Goal: Task Accomplishment & Management: Use online tool/utility

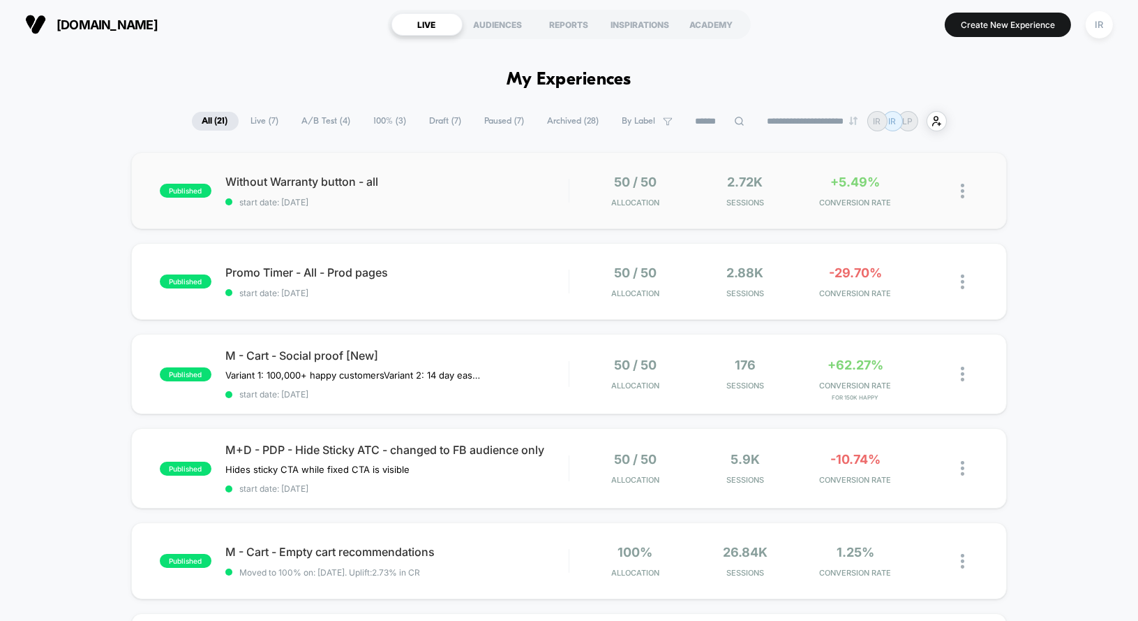
click at [521, 214] on div "published Without Warranty button - all start date: [DATE] 50 / 50 Allocation 2…" at bounding box center [569, 190] width 877 height 77
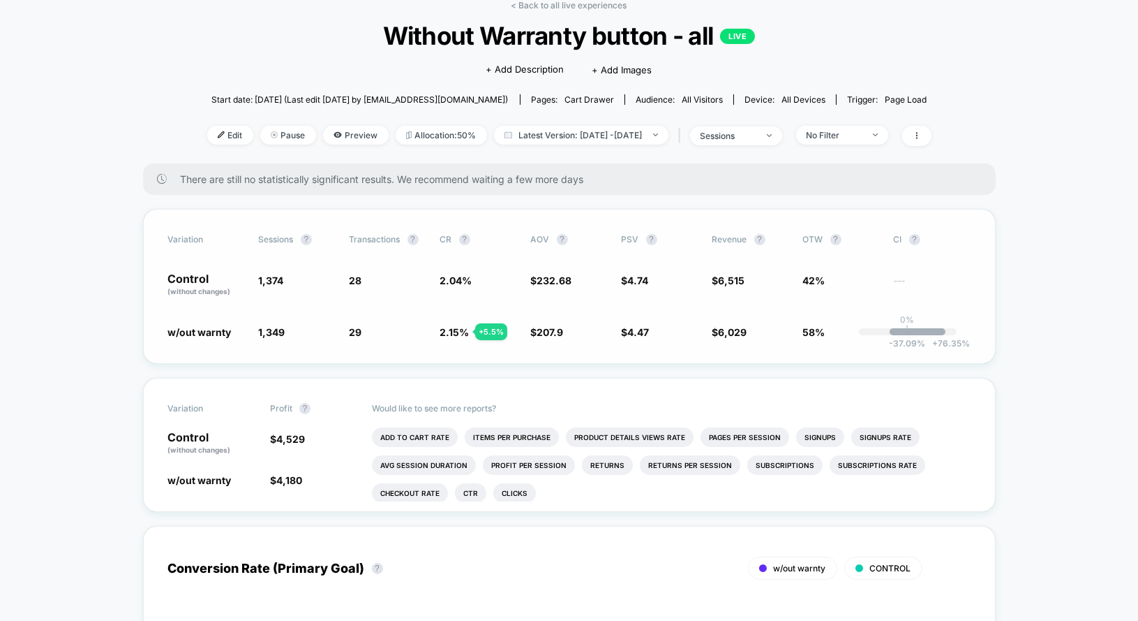
scroll to position [87, 0]
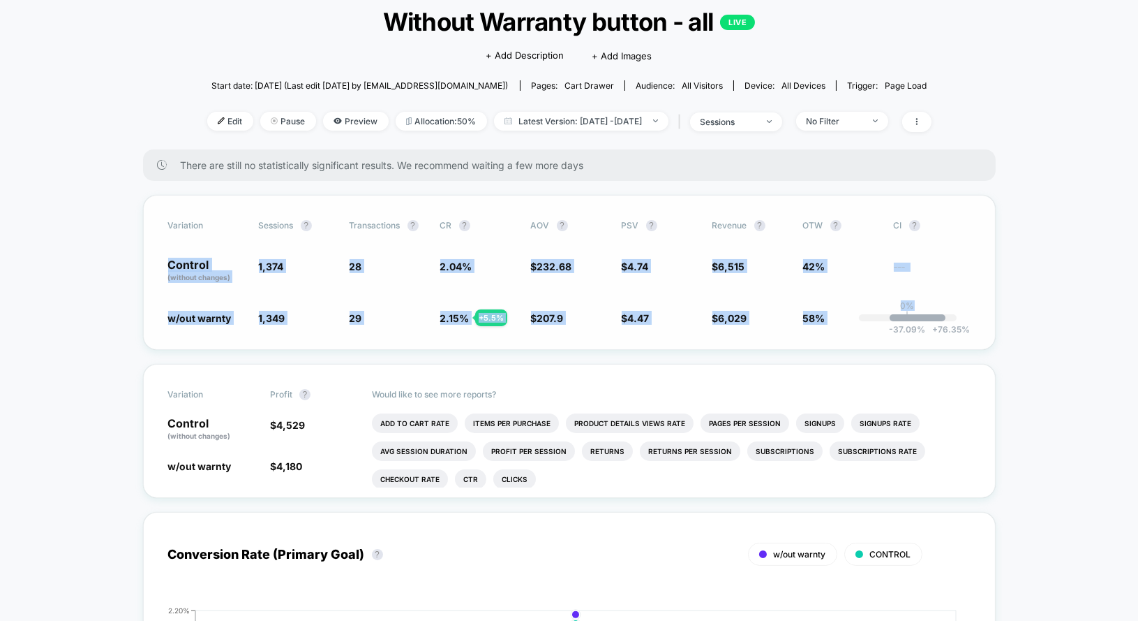
drag, startPoint x: 161, startPoint y: 258, endPoint x: 862, endPoint y: 318, distance: 703.4
click at [862, 318] on div "Variation Sessions ? Transactions ? CR ? AOV ? PSV ? Revenue ? OTW ? CI ? Contr…" at bounding box center [569, 272] width 853 height 155
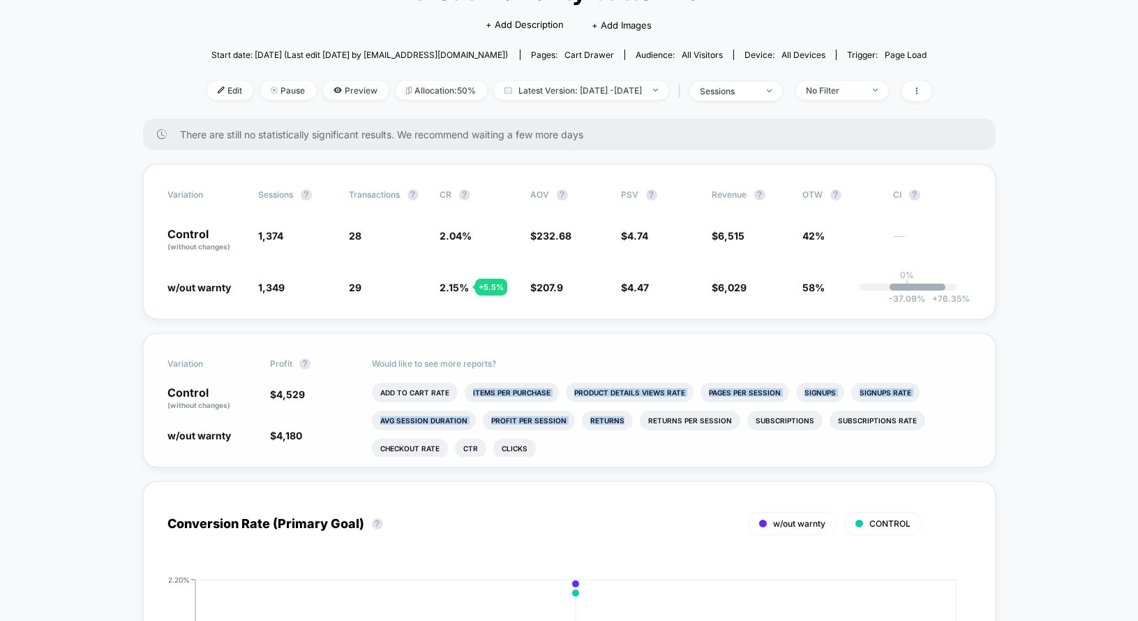
scroll to position [15, 0]
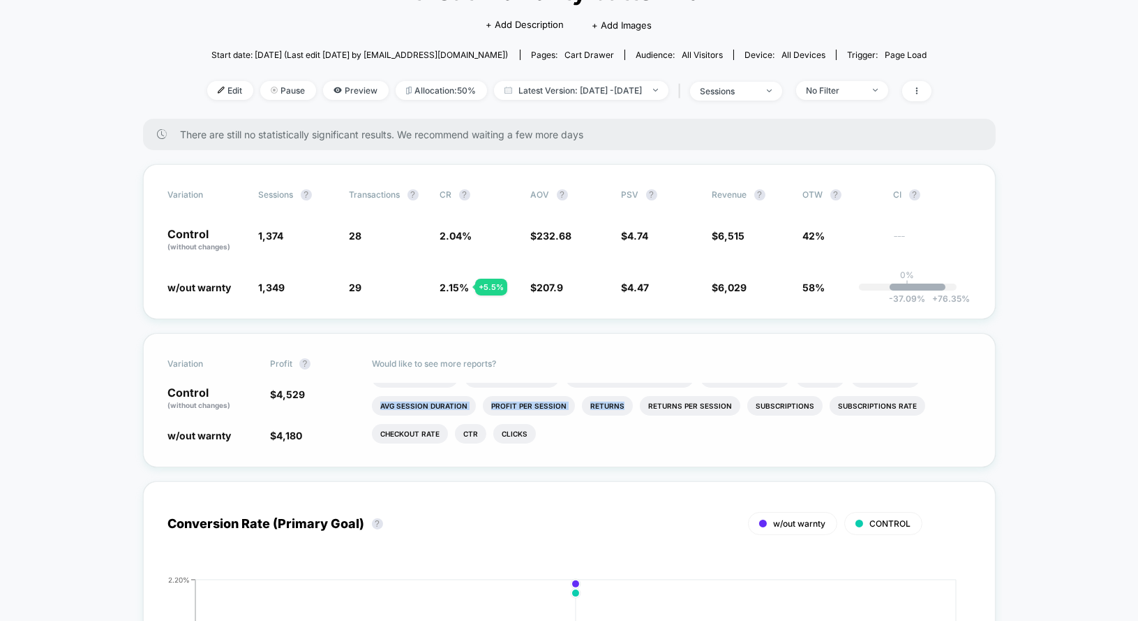
drag, startPoint x: 443, startPoint y: 397, endPoint x: 625, endPoint y: 452, distance: 190.1
click at [625, 452] on ul "Add To Cart Rate Items Per Purchase Product Details Views Rate Pages Per Sessio…" at bounding box center [671, 420] width 599 height 74
click at [424, 429] on li "Checkout Rate" at bounding box center [410, 434] width 76 height 20
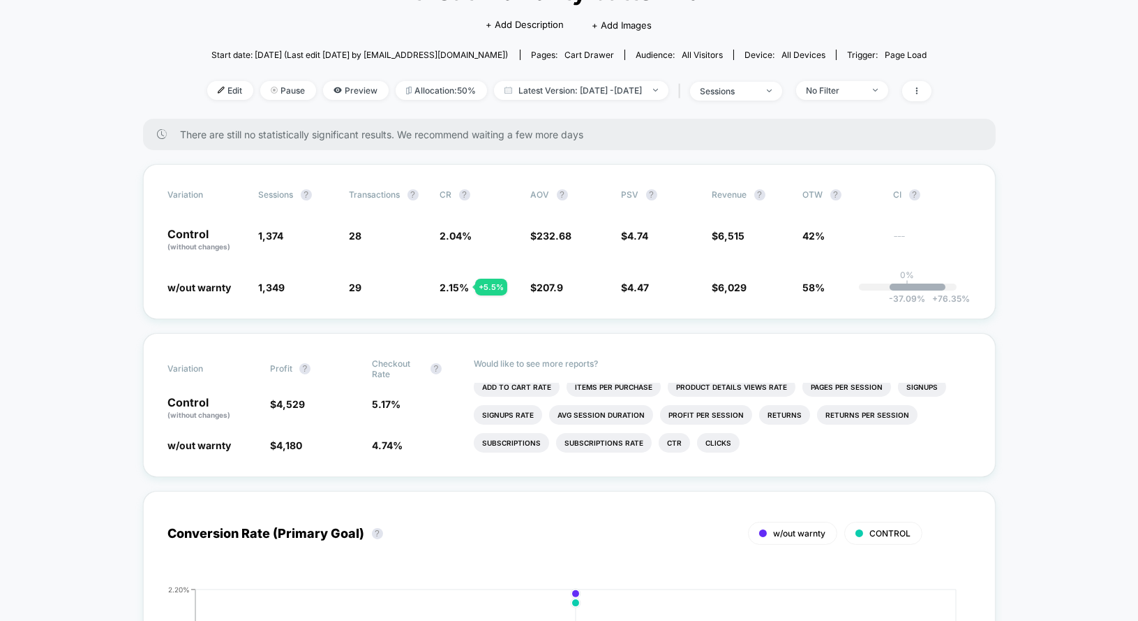
scroll to position [0, 0]
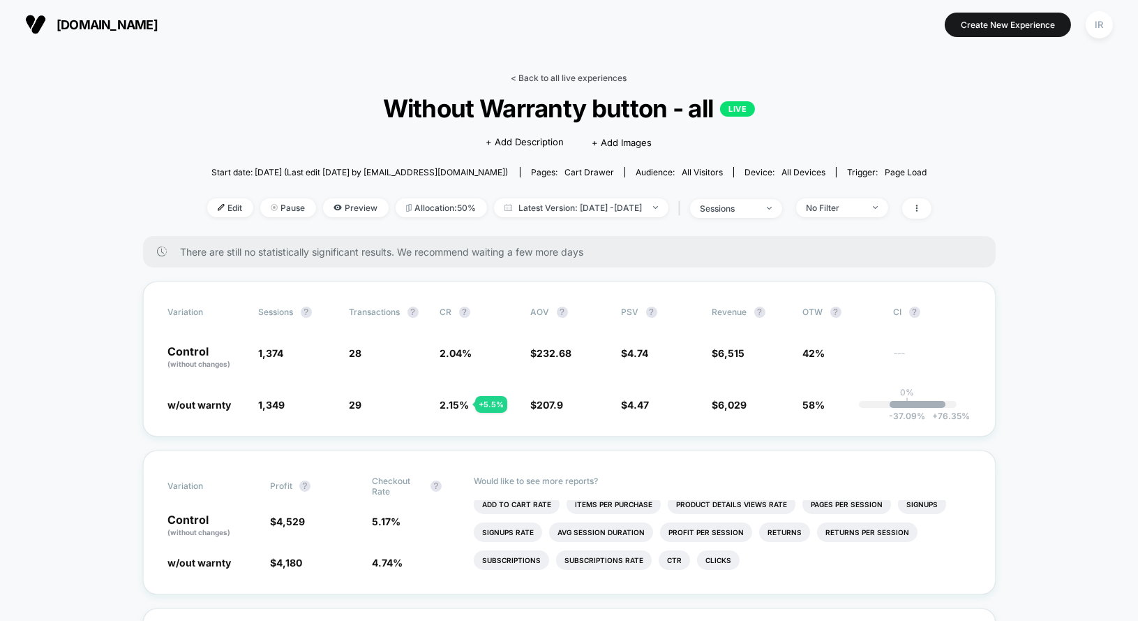
click at [549, 80] on link "< Back to all live experiences" at bounding box center [570, 78] width 116 height 10
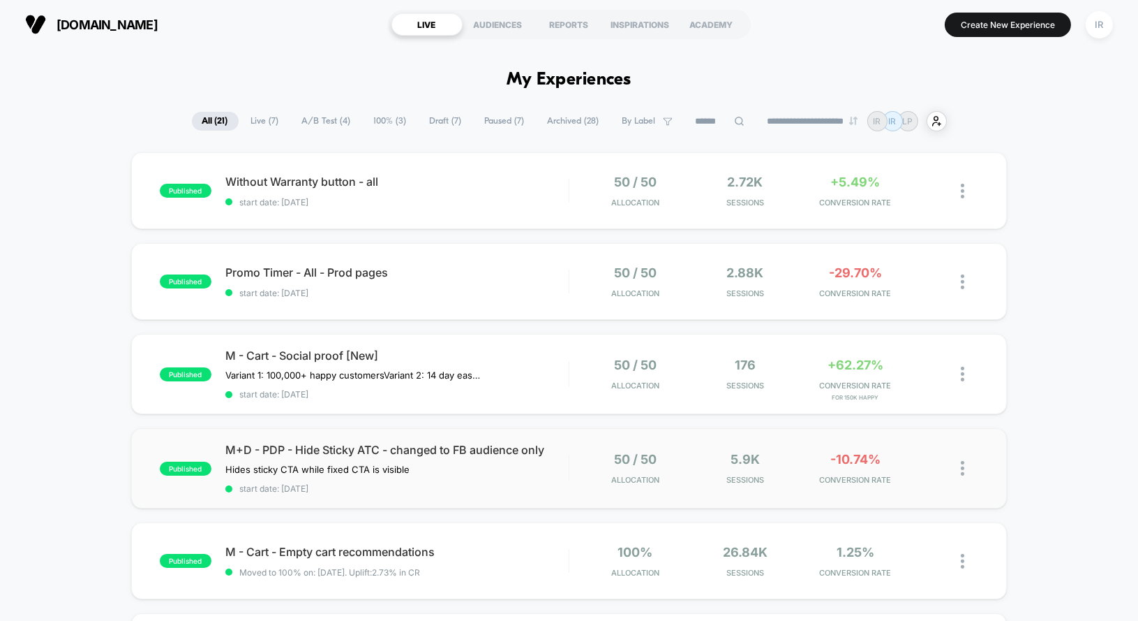
drag, startPoint x: 546, startPoint y: 295, endPoint x: 736, endPoint y: 431, distance: 234.2
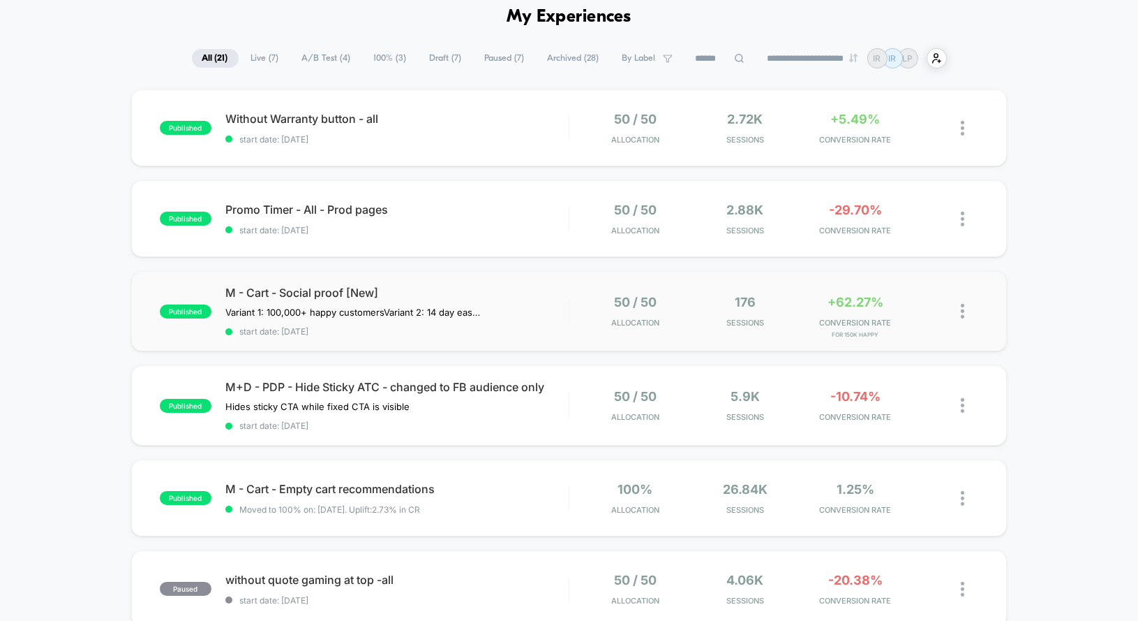
scroll to position [81, 0]
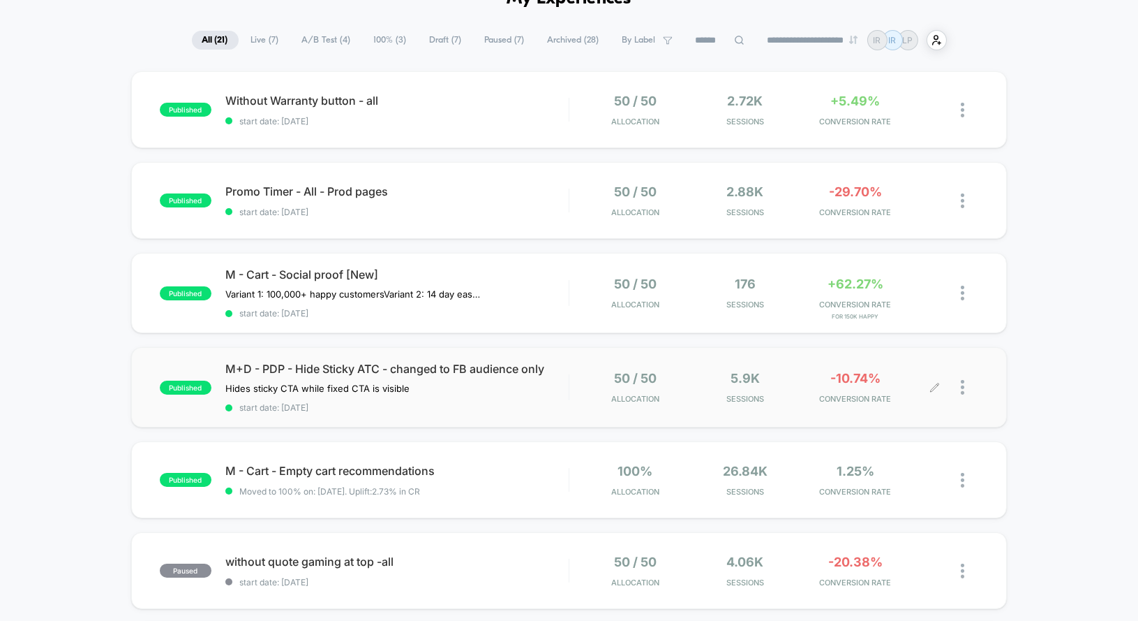
click at [579, 389] on div "50 / 50 Allocation 5.9k Sessions -10.74% CONVERSION RATE" at bounding box center [774, 387] width 409 height 33
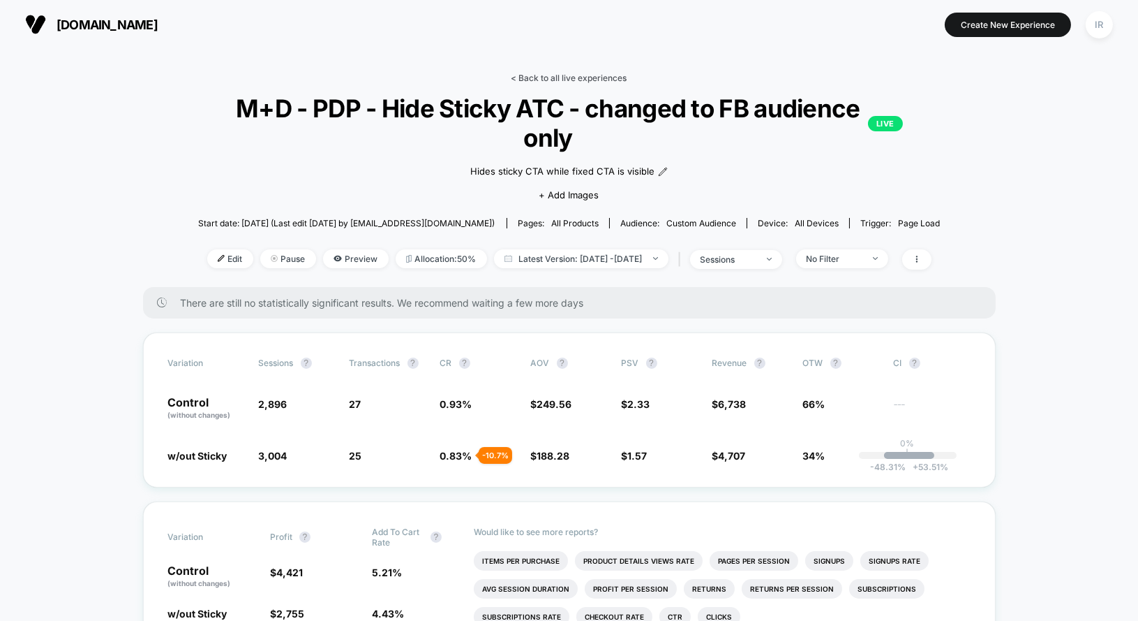
click at [547, 76] on link "< Back to all live experiences" at bounding box center [570, 78] width 116 height 10
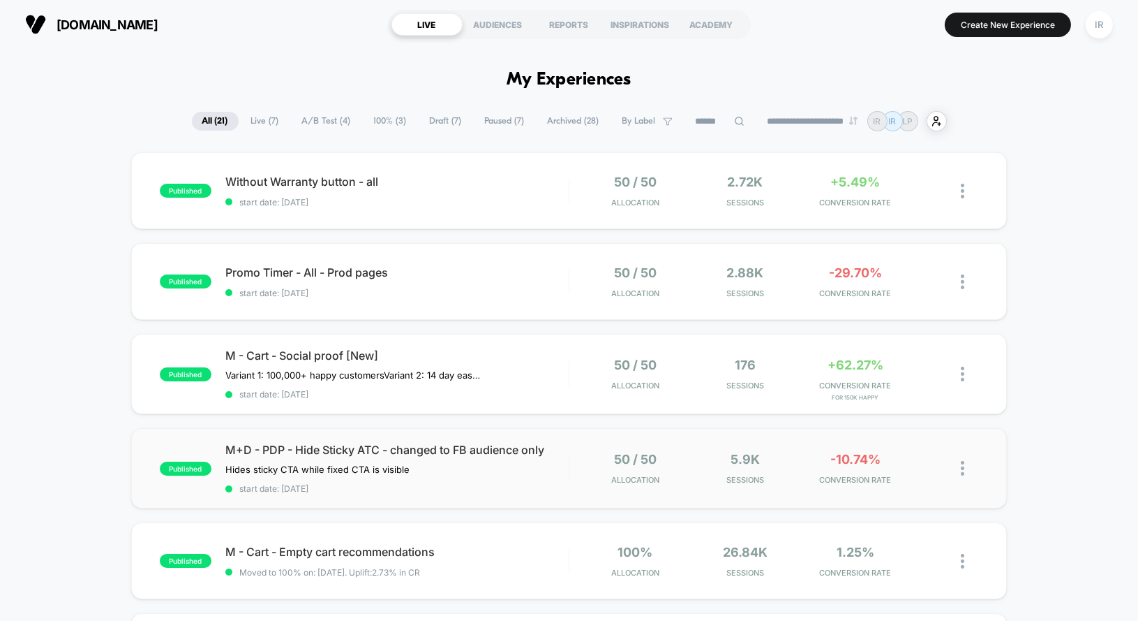
scroll to position [28, 0]
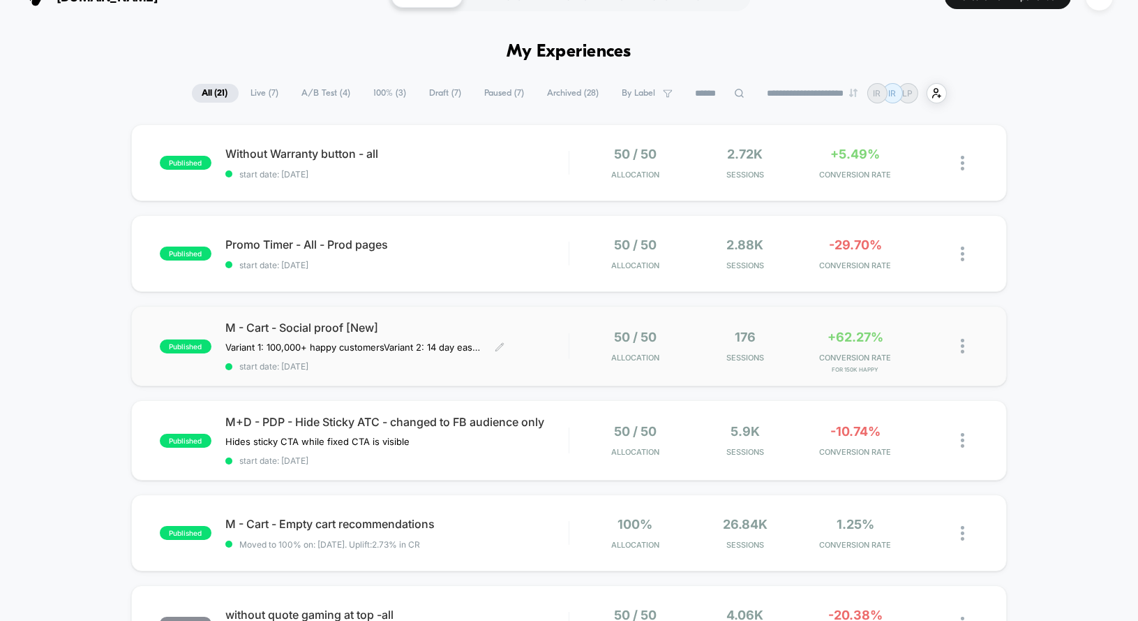
click at [567, 352] on div "M - Cart - Social proof [New] Variant 1: 100,000+ happy customers Variant 2: 14…" at bounding box center [396, 345] width 343 height 51
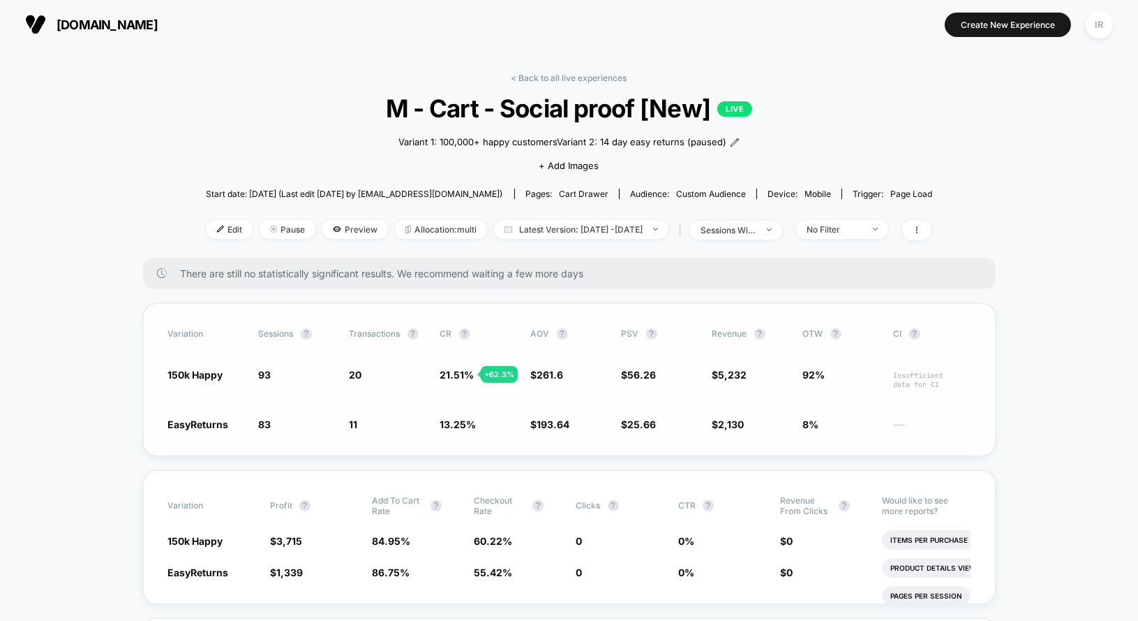
click at [193, 399] on div "Variation Sessions ? Transactions ? CR ? AOV ? PSV ? Revenue ? OTW ? CI ? 150k …" at bounding box center [569, 379] width 853 height 153
drag, startPoint x: 182, startPoint y: 369, endPoint x: 652, endPoint y: 380, distance: 469.9
click at [653, 380] on div "150k Happy 93 + 12 % 20 + 62.3 % 21.51 % + 62.3 % $ 261.6 + 35.1 % $ 56.26 + 11…" at bounding box center [569, 378] width 803 height 22
click at [389, 373] on span "20 + 62.3 %" at bounding box center [388, 378] width 77 height 22
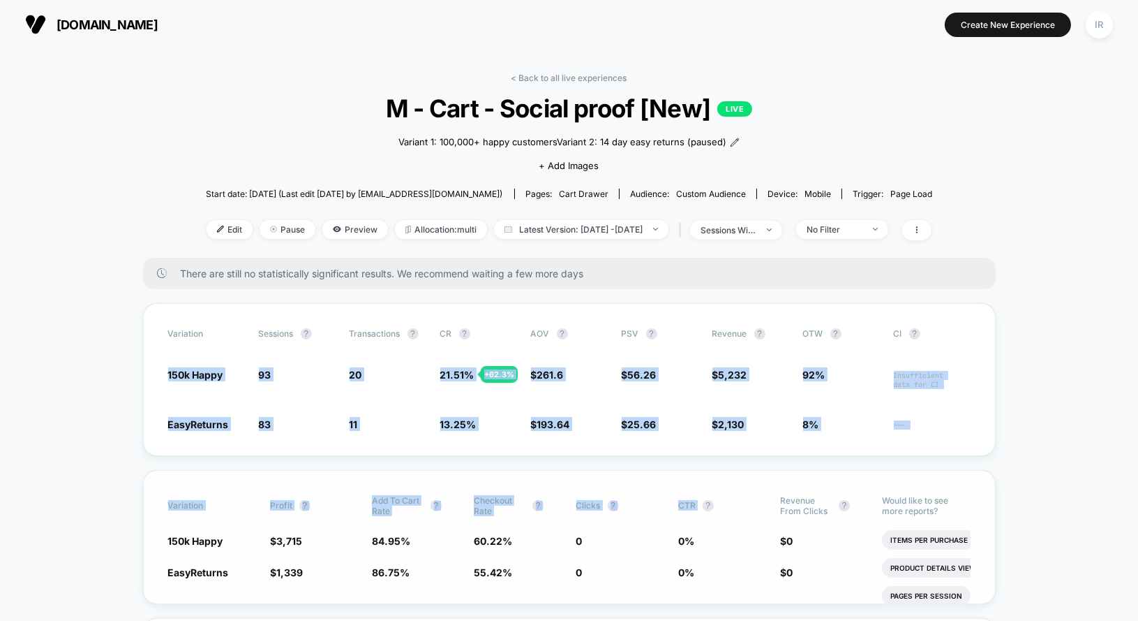
drag, startPoint x: 135, startPoint y: 374, endPoint x: 696, endPoint y: 491, distance: 572.6
click at [696, 491] on div "Variation Profit ? Add To Cart Rate ? Checkout Rate ? Clicks ? CTR ? Revenue Fr…" at bounding box center [569, 537] width 853 height 134
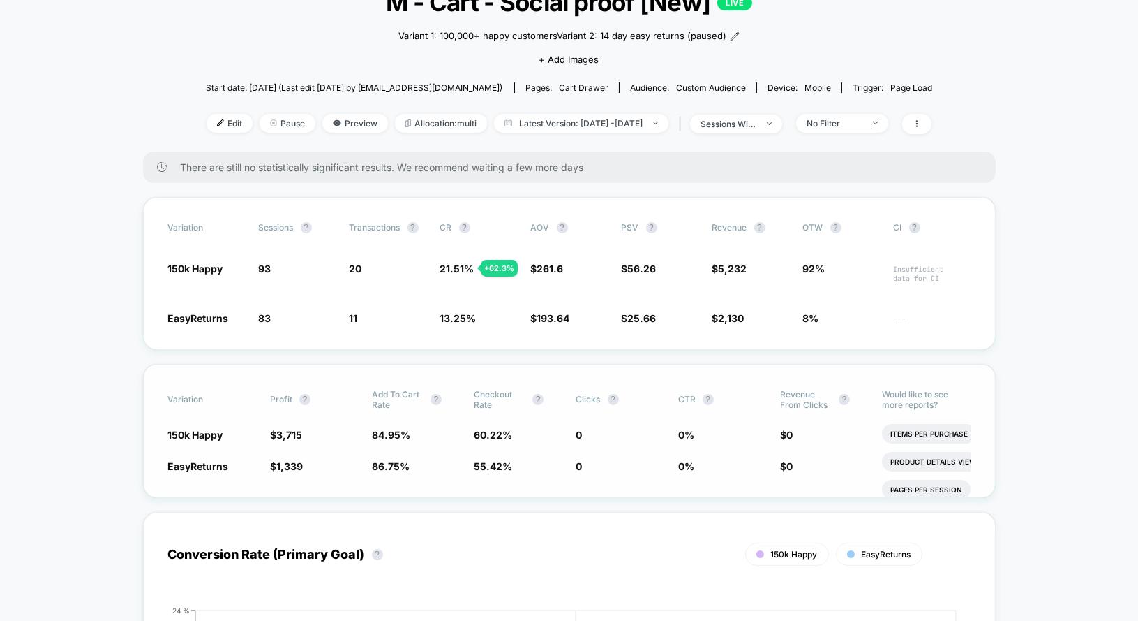
scroll to position [168, 0]
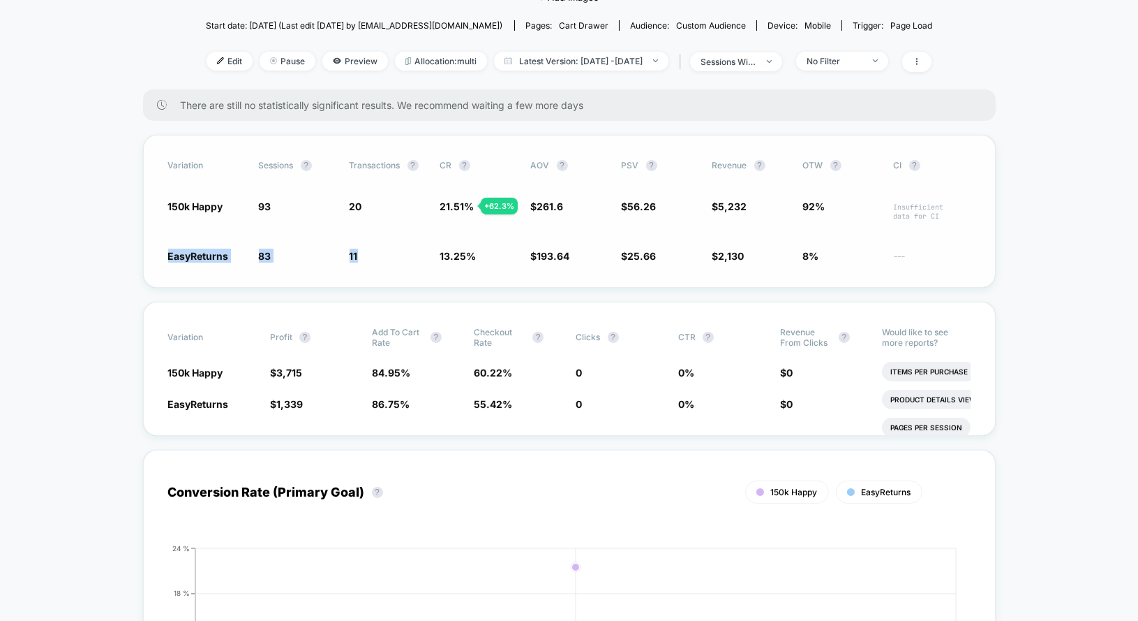
drag, startPoint x: 161, startPoint y: 251, endPoint x: 353, endPoint y: 249, distance: 192.0
click at [355, 250] on div "Variation Sessions ? Transactions ? CR ? AOV ? PSV ? Revenue ? OTW ? CI ? 150k …" at bounding box center [569, 211] width 853 height 153
click at [353, 250] on span "11" at bounding box center [354, 256] width 8 height 12
click at [217, 57] on img at bounding box center [220, 60] width 7 height 7
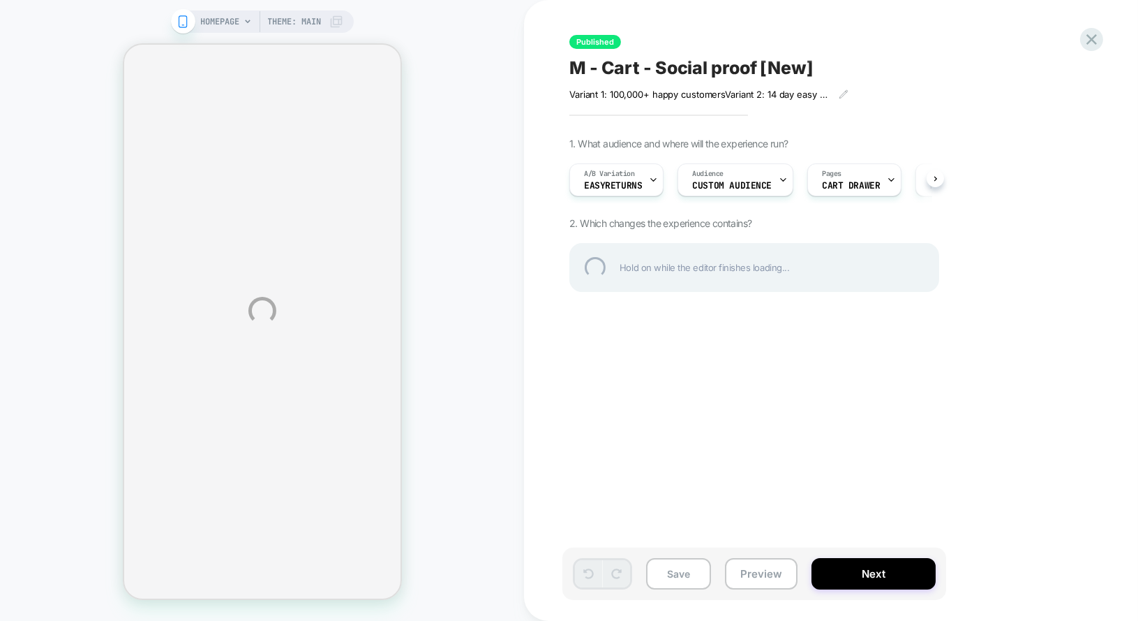
click at [773, 567] on div "HOMEPAGE Theme: MAIN Published M - Cart - Social proof [New] Variant 1: 100,000…" at bounding box center [569, 310] width 1138 height 621
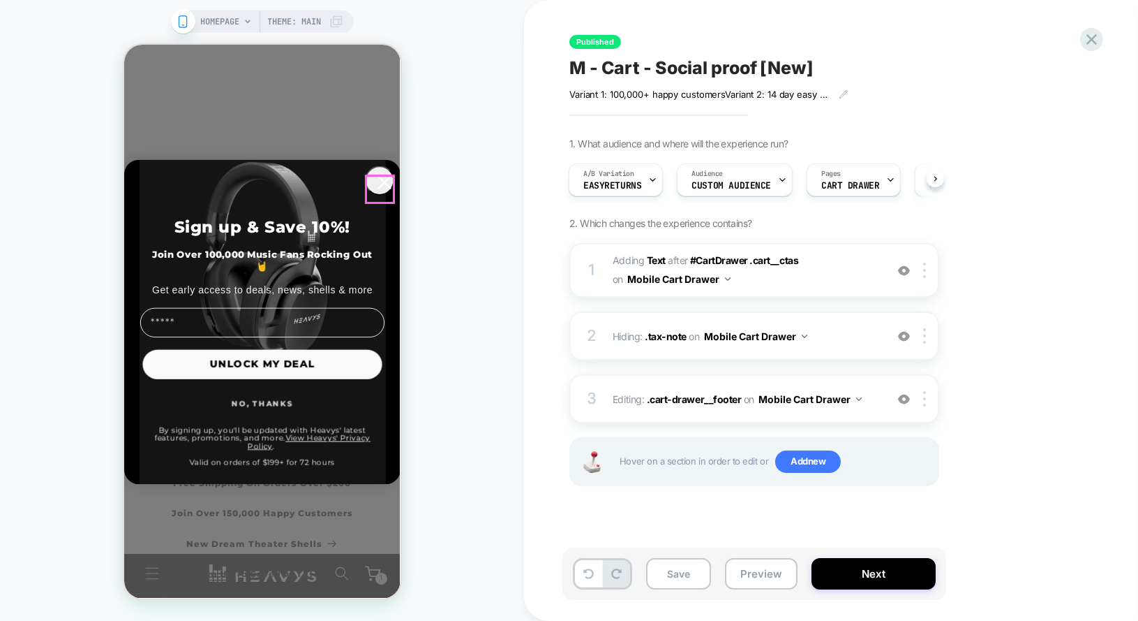
click at [386, 185] on circle "Close dialog" at bounding box center [384, 182] width 28 height 28
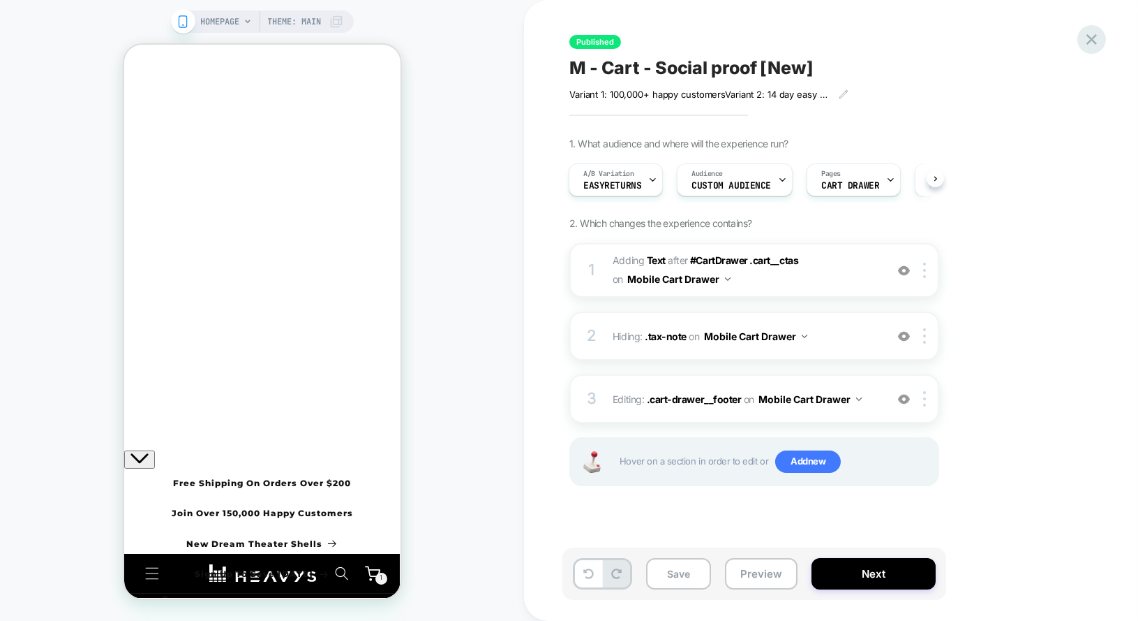
click at [1085, 43] on icon at bounding box center [1092, 39] width 19 height 19
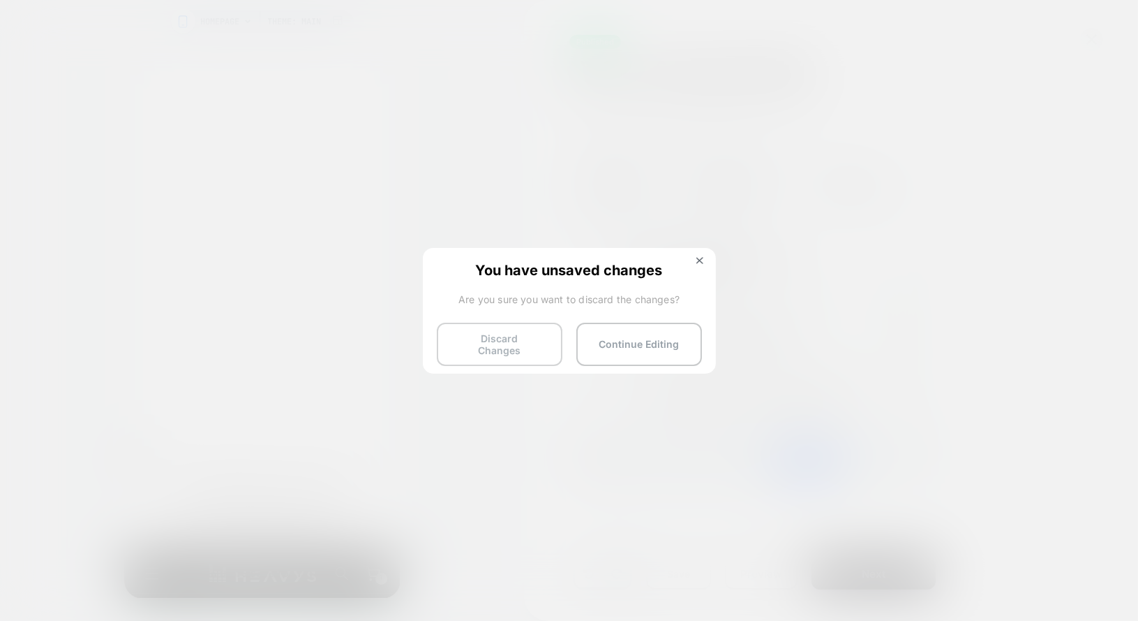
click at [507, 334] on button "Discard Changes" at bounding box center [500, 343] width 126 height 43
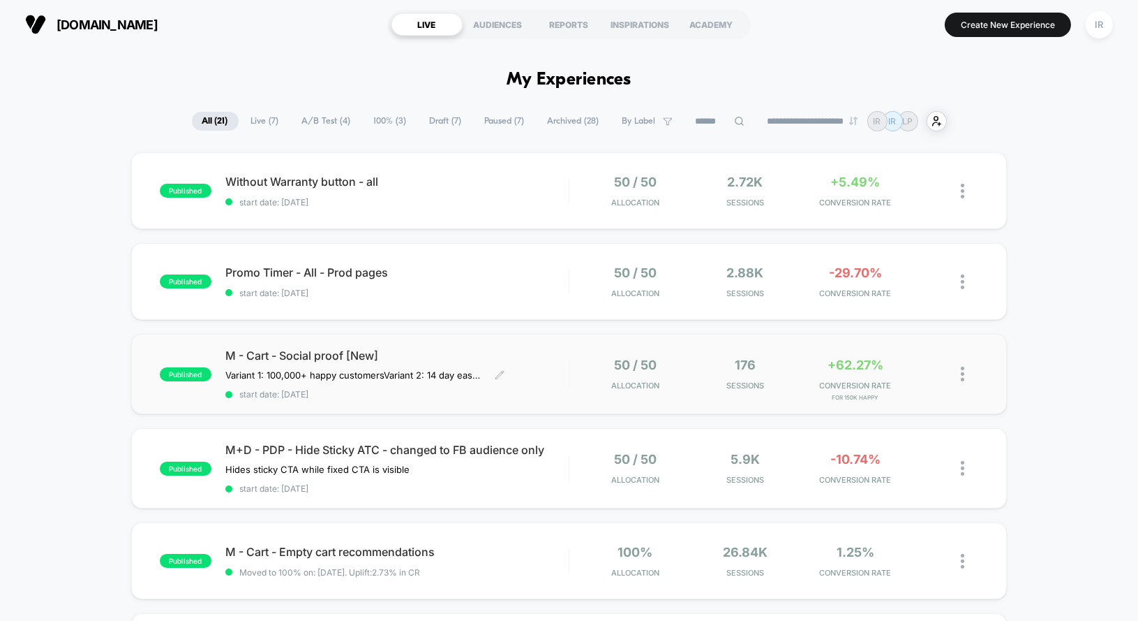
click at [539, 389] on span "start date: [DATE]" at bounding box center [396, 394] width 343 height 10
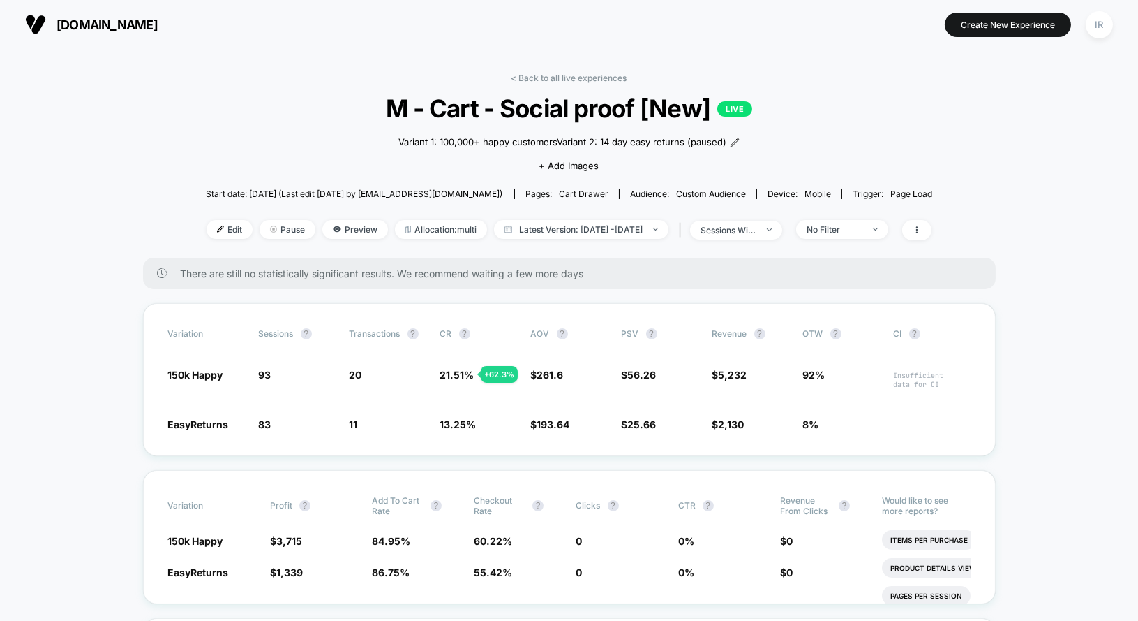
click at [562, 73] on link "< Back to all live experiences" at bounding box center [570, 78] width 116 height 10
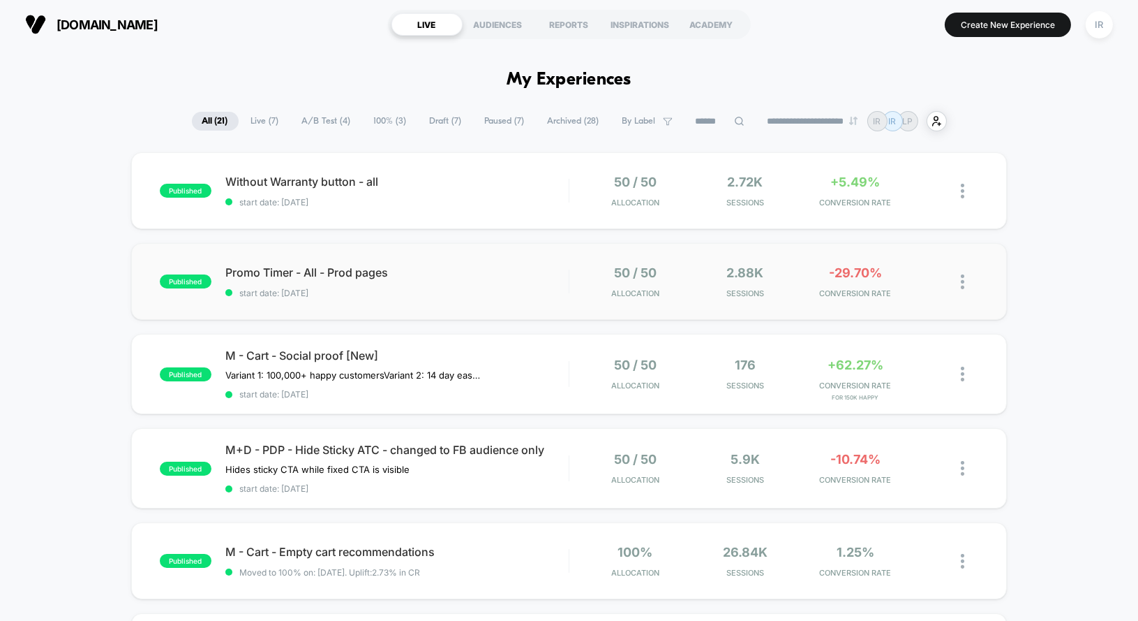
click at [480, 258] on div "published Promo Timer - All - Prod pages start date: [DATE] 50 / 50 Allocation …" at bounding box center [569, 281] width 877 height 77
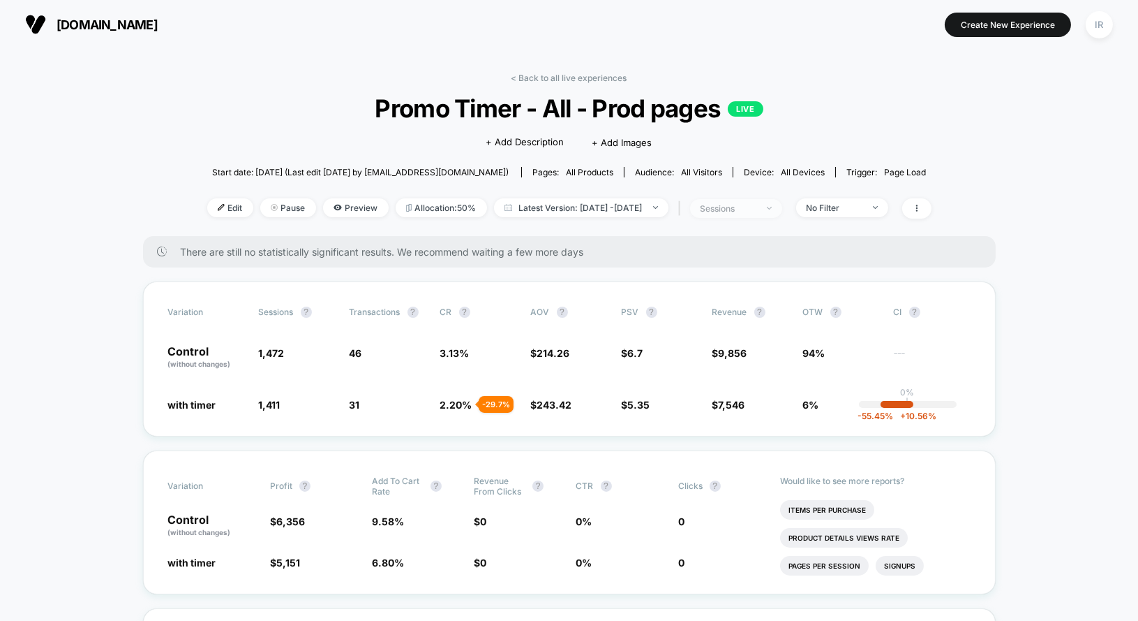
click at [757, 205] on div "sessions" at bounding box center [729, 208] width 56 height 10
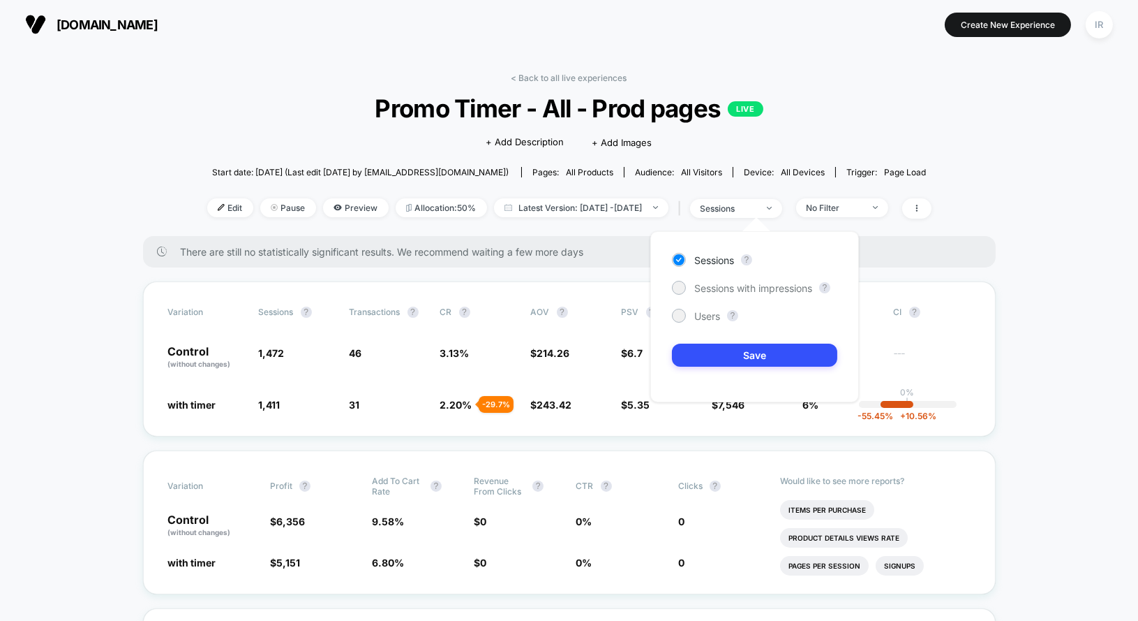
click at [832, 190] on div "< Back to all live experiences Promo Timer - All - Prod pages LIVE Click to edi…" at bounding box center [569, 154] width 725 height 163
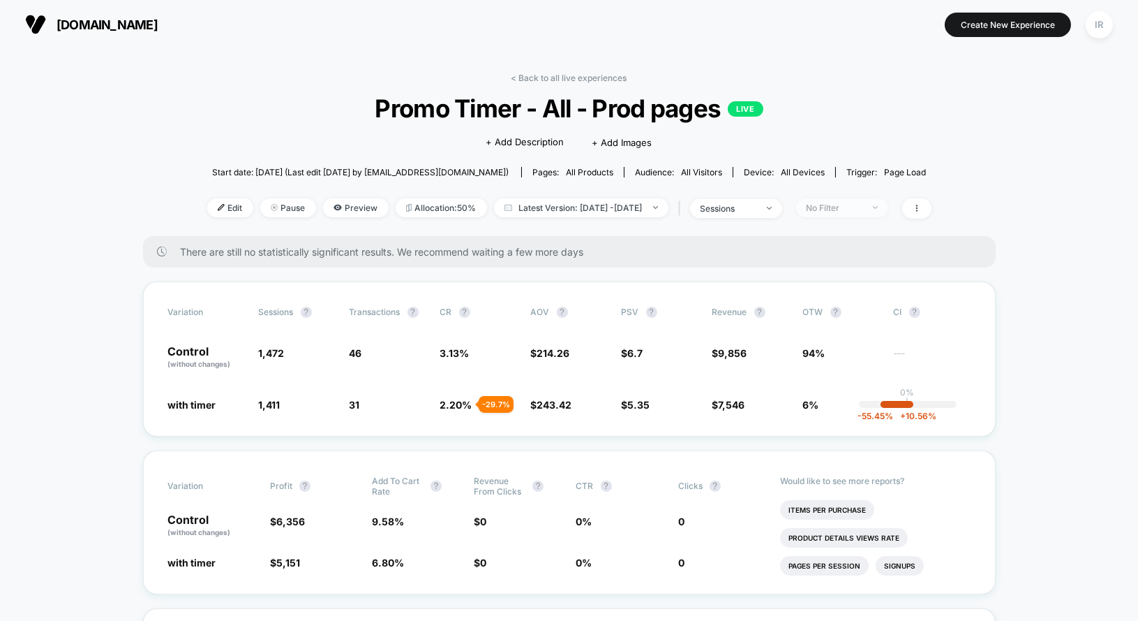
click at [832, 202] on span "No Filter" at bounding box center [842, 207] width 92 height 19
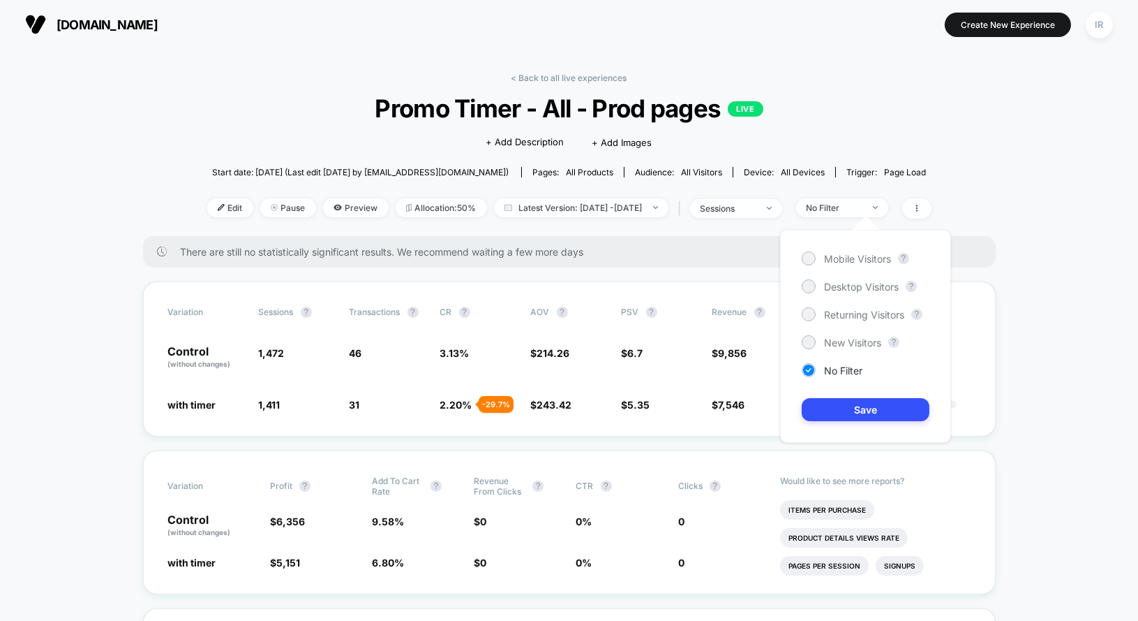
click at [833, 249] on div "Mobile Visitors ? Desktop Visitors ? Returning Visitors ? New Visitors ? No Fil…" at bounding box center [865, 336] width 171 height 213
click at [832, 255] on span "Mobile Visitors" at bounding box center [857, 259] width 67 height 12
click at [832, 410] on button "Save" at bounding box center [866, 409] width 128 height 23
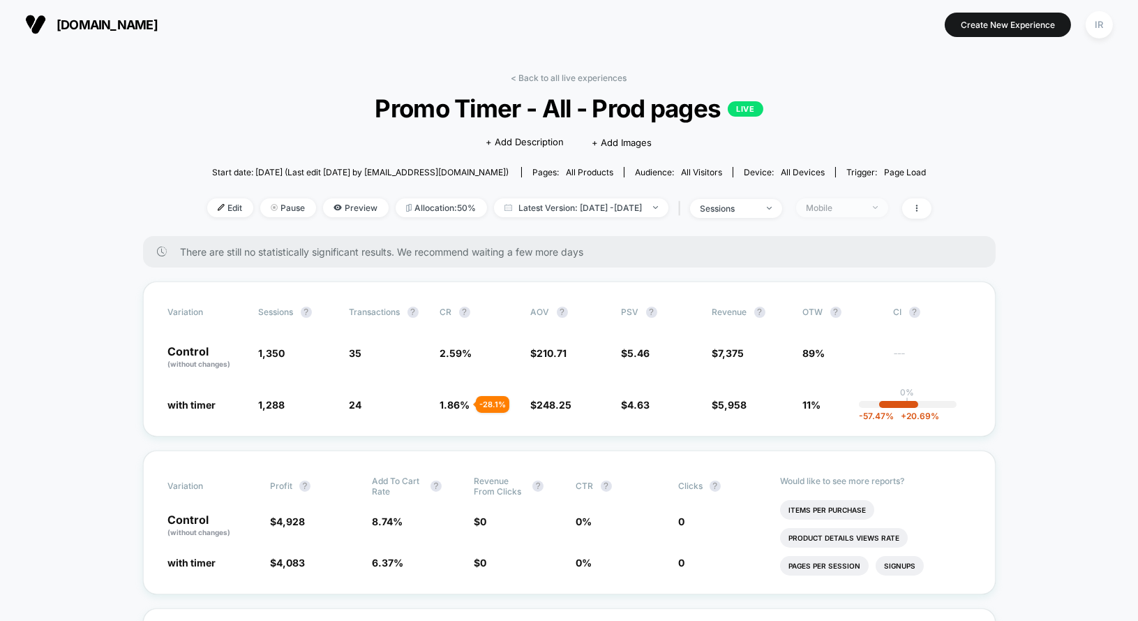
click at [884, 200] on span "Mobile" at bounding box center [842, 207] width 92 height 19
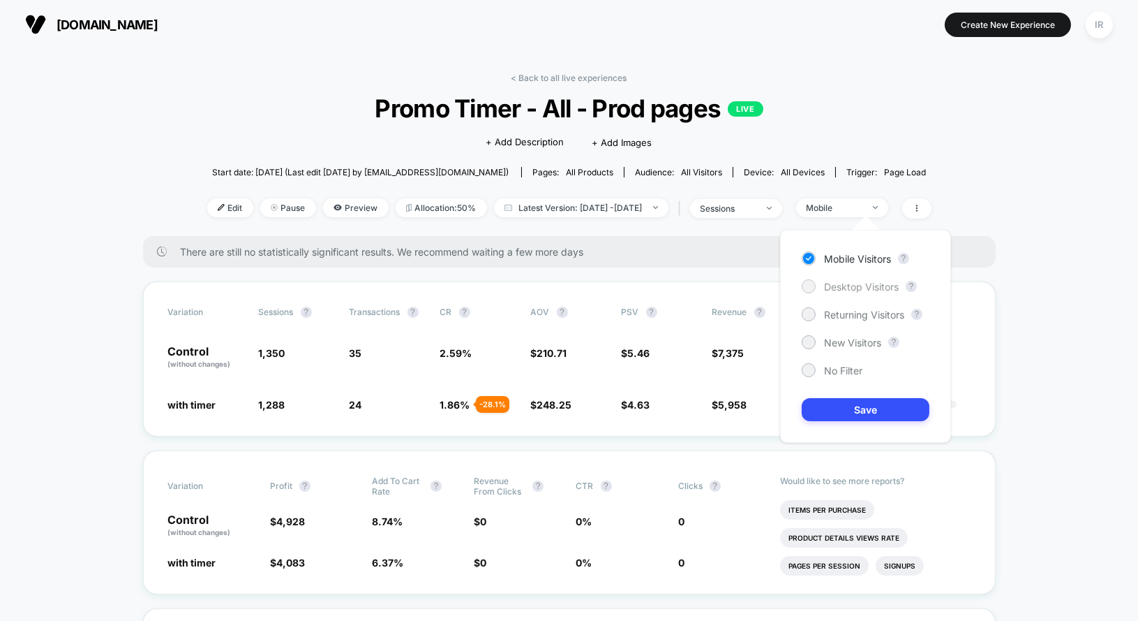
click at [852, 289] on span "Desktop Visitors" at bounding box center [861, 287] width 75 height 12
click at [850, 419] on button "Save" at bounding box center [866, 409] width 128 height 23
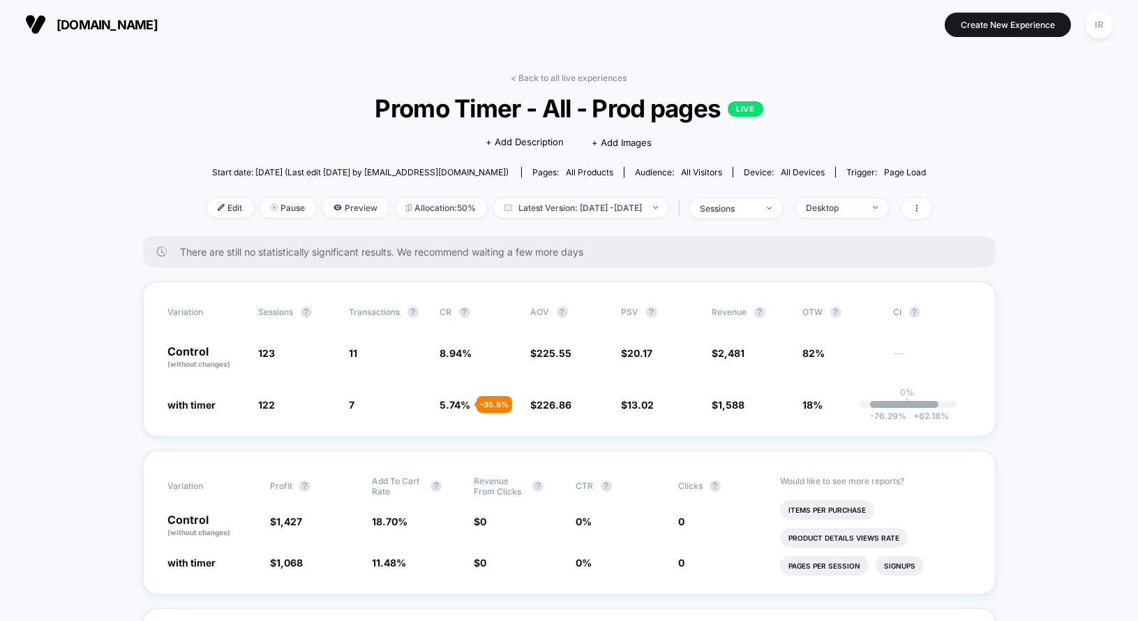
click at [872, 191] on div "< Back to all live experiences Promo Timer - All - Prod pages LIVE Click to edi…" at bounding box center [569, 154] width 725 height 163
click at [863, 202] on div "Desktop" at bounding box center [835, 207] width 56 height 10
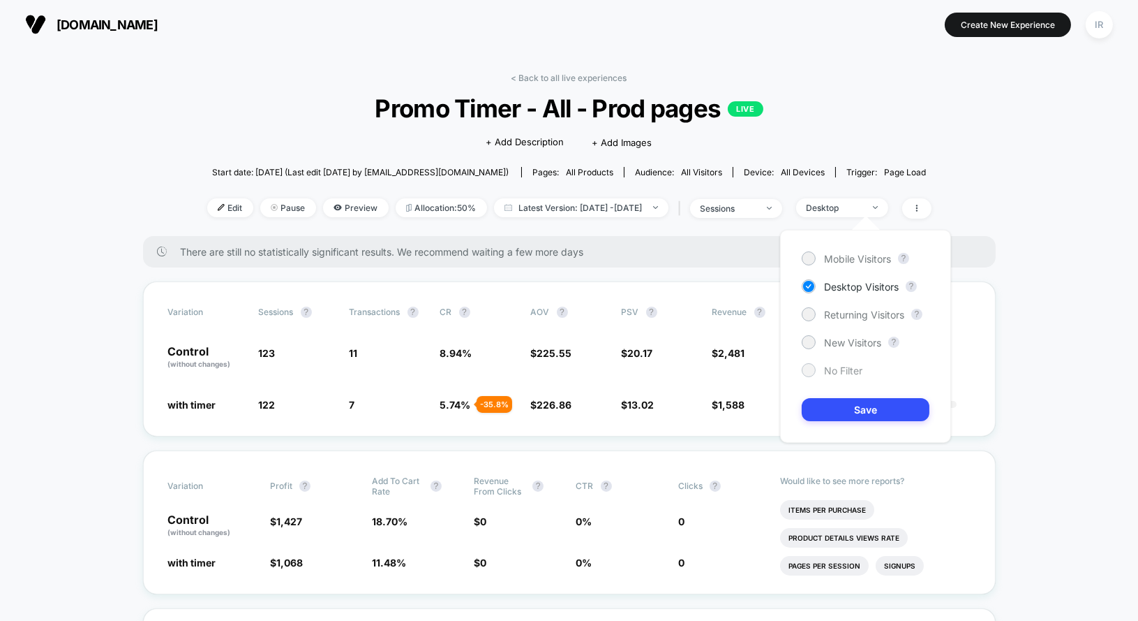
drag, startPoint x: 849, startPoint y: 259, endPoint x: 833, endPoint y: 365, distance: 107.4
click at [833, 365] on div "Mobile Visitors ? Desktop Visitors ? Returning Visitors ? New Visitors ? No Fil…" at bounding box center [865, 336] width 171 height 213
click at [833, 365] on span "No Filter" at bounding box center [843, 370] width 38 height 12
click at [859, 417] on button "Save" at bounding box center [866, 409] width 128 height 23
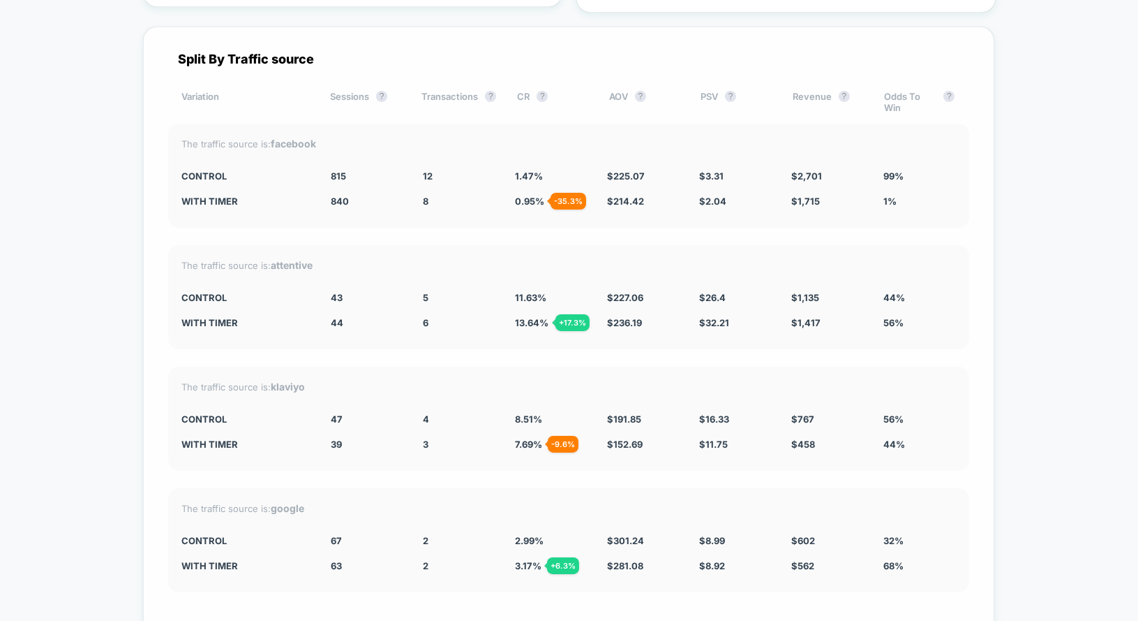
scroll to position [4222, 0]
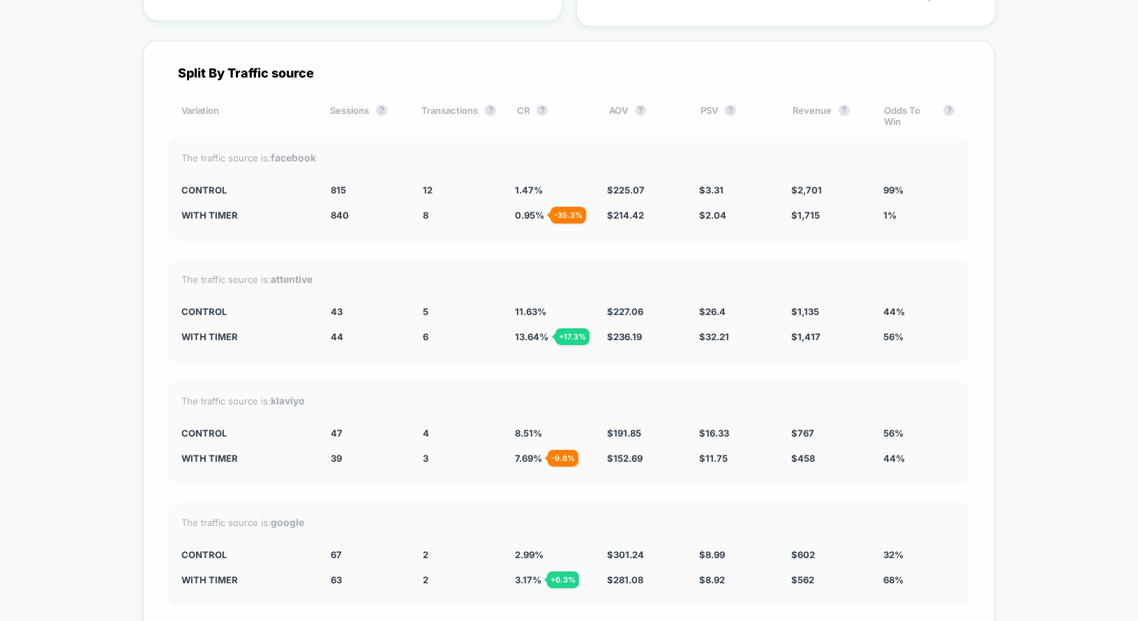
drag, startPoint x: 488, startPoint y: 177, endPoint x: 817, endPoint y: 235, distance: 333.8
click at [819, 235] on div "Split By Traffic source Variation Sessions ? Transactions ? CR ? AOV ? PSV ? Re…" at bounding box center [569, 385] width 852 height 690
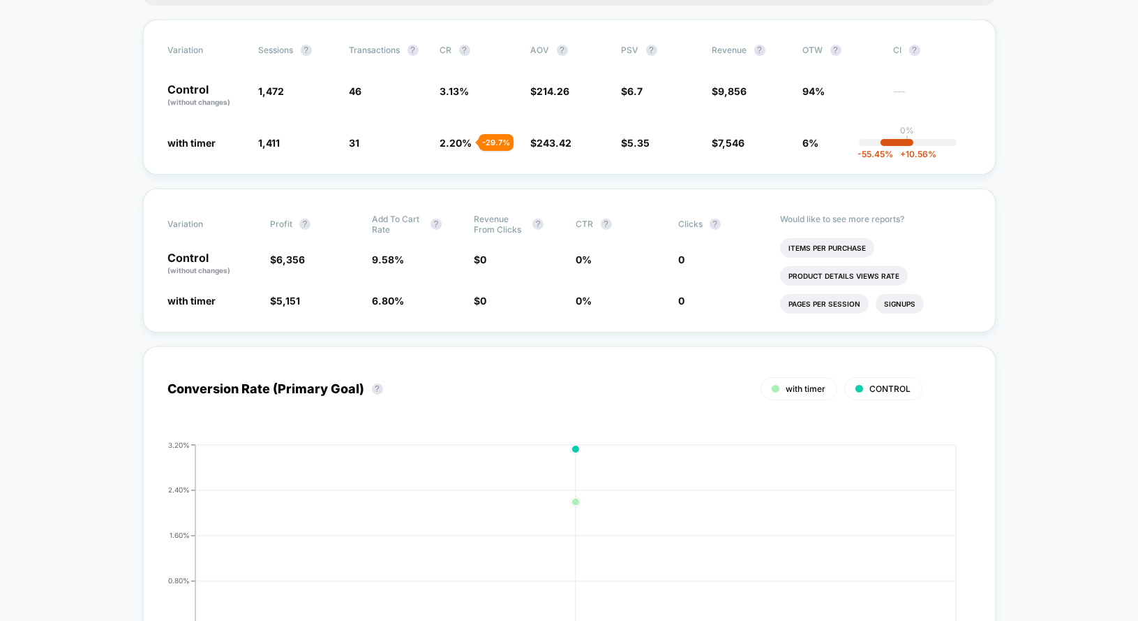
scroll to position [0, 0]
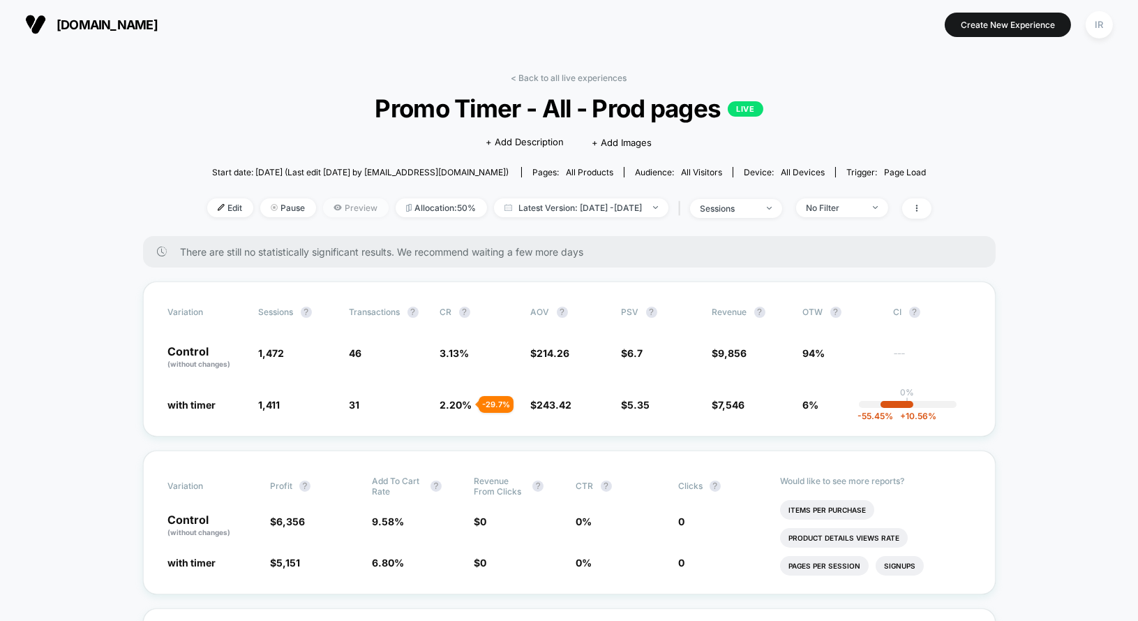
click at [332, 200] on span "Preview" at bounding box center [356, 207] width 66 height 19
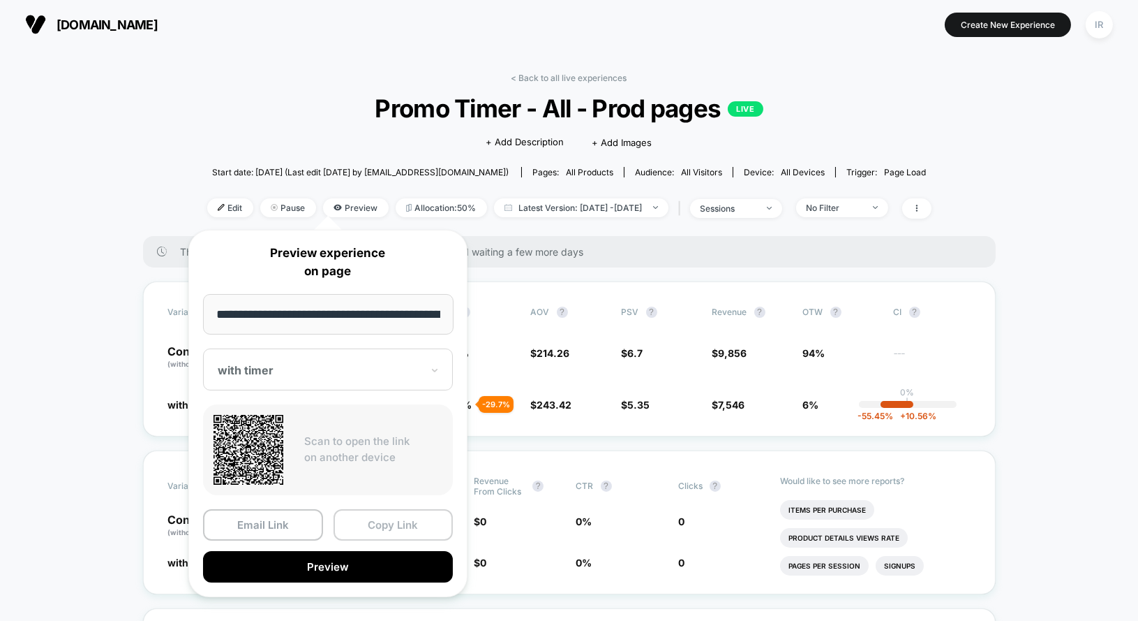
click at [396, 528] on button "Copy Link" at bounding box center [394, 524] width 120 height 31
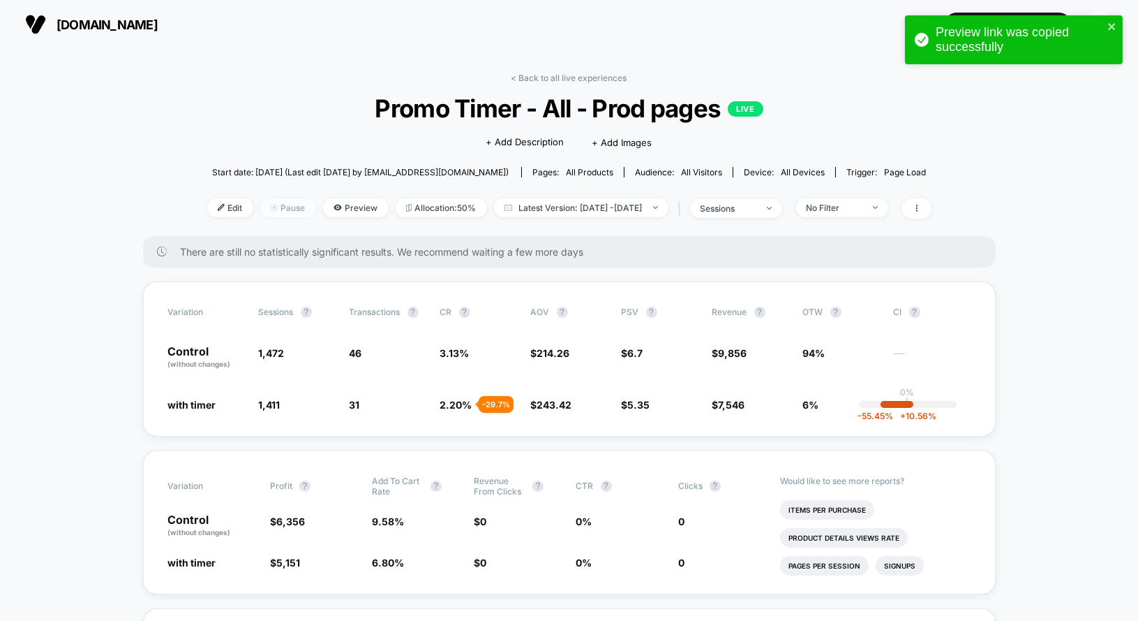
click at [270, 205] on span "Pause" at bounding box center [288, 207] width 56 height 19
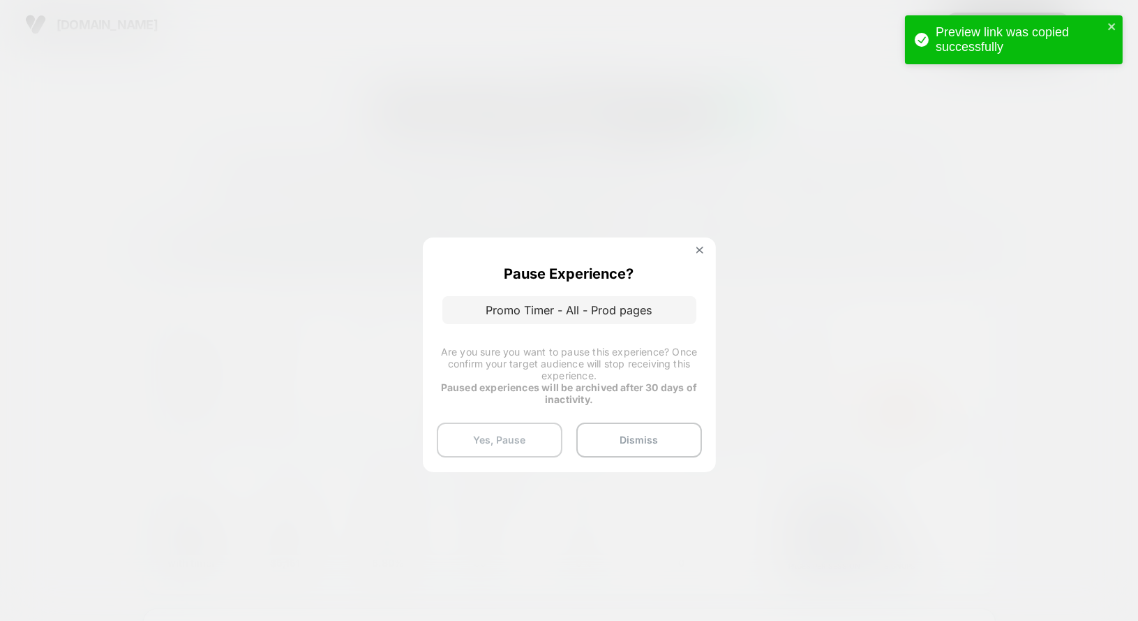
click at [526, 450] on button "Yes, Pause" at bounding box center [500, 439] width 126 height 35
